Goal: Find specific page/section: Find specific page/section

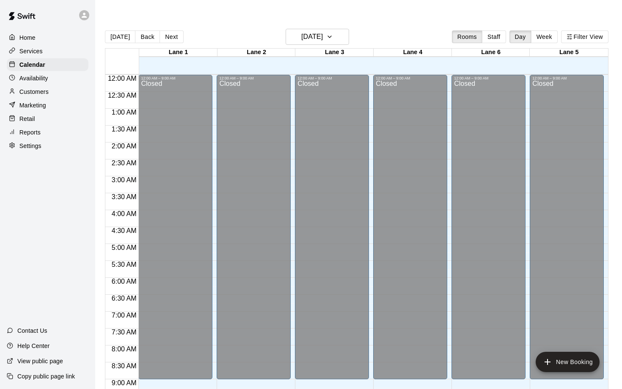
scroll to position [470, 0]
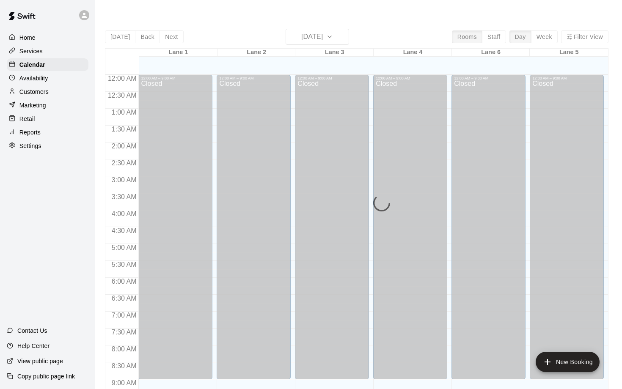
scroll to position [444, 0]
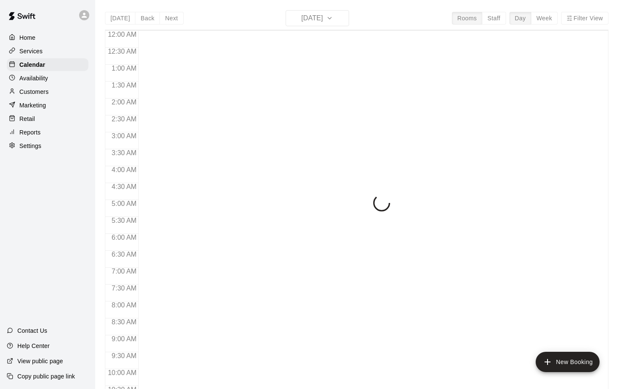
scroll to position [444, 0]
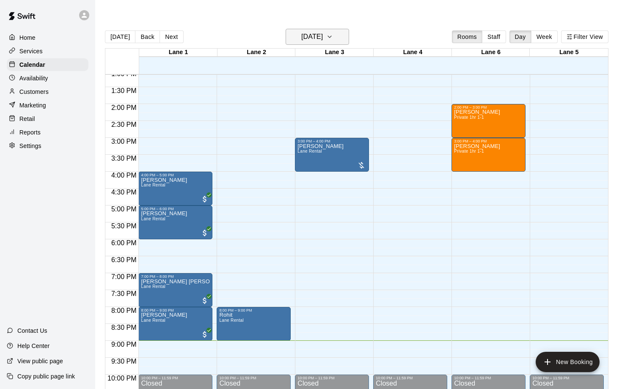
click at [323, 31] on h6 "[DATE]" at bounding box center [312, 37] width 22 height 12
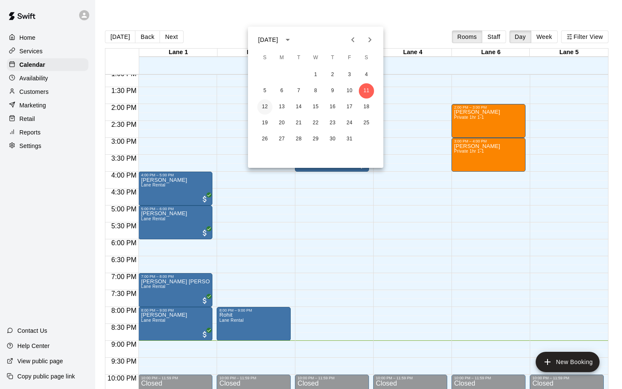
click at [264, 107] on button "12" at bounding box center [264, 106] width 15 height 15
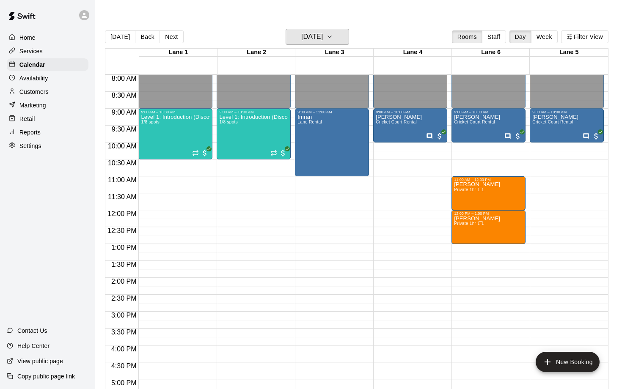
scroll to position [225, 0]
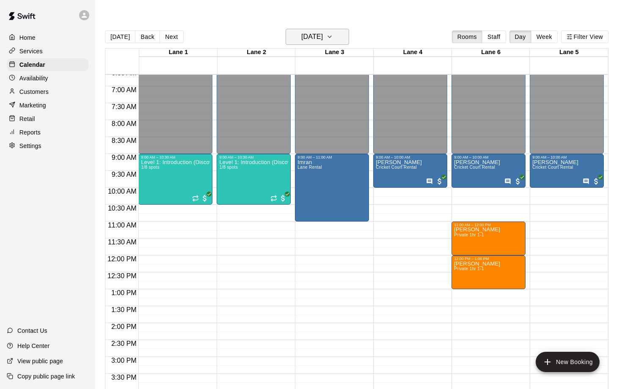
click at [320, 31] on h6 "Sunday Oct 12" at bounding box center [312, 37] width 22 height 12
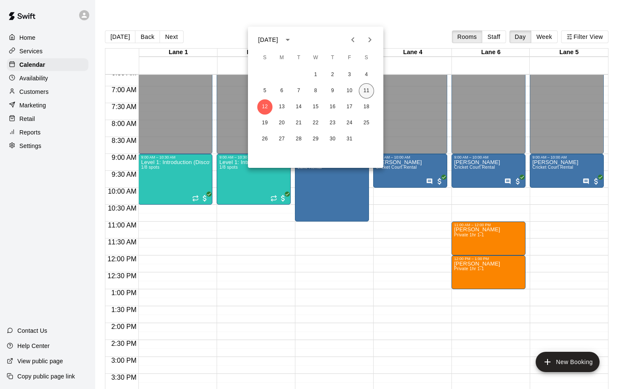
click at [368, 93] on button "11" at bounding box center [366, 90] width 15 height 15
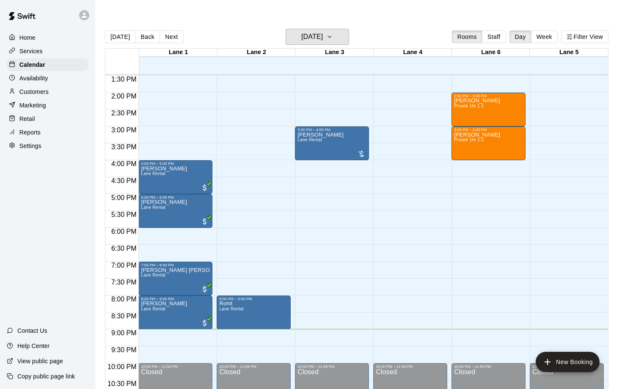
scroll to position [460, 0]
